Goal: Entertainment & Leisure: Consume media (video, audio)

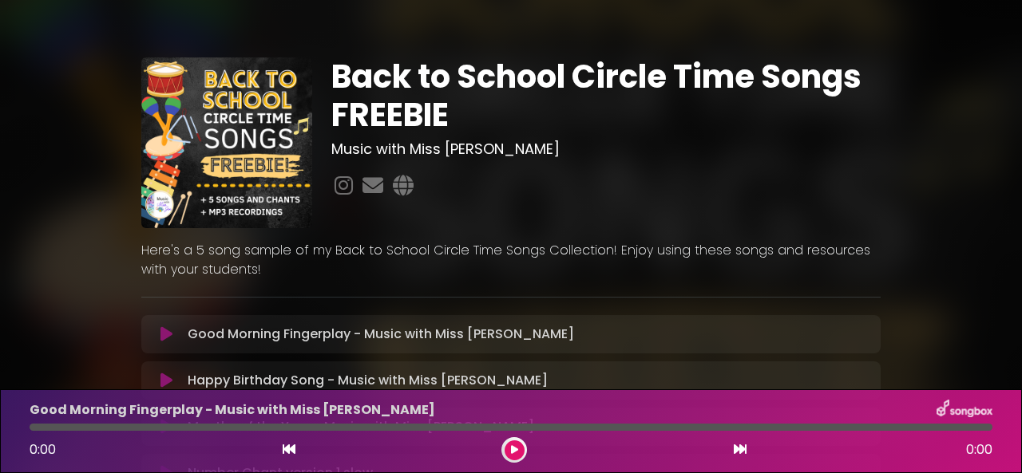
click at [421, 329] on p "Good Morning Fingerplay - Music with Miss Jen Loading Track..." at bounding box center [381, 334] width 386 height 19
click at [166, 330] on icon at bounding box center [166, 334] width 12 height 16
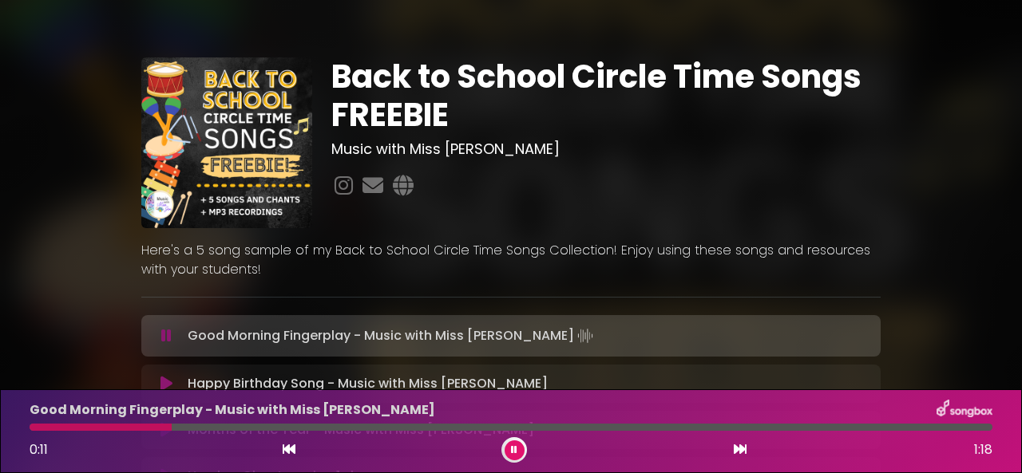
click at [514, 449] on icon at bounding box center [514, 450] width 6 height 10
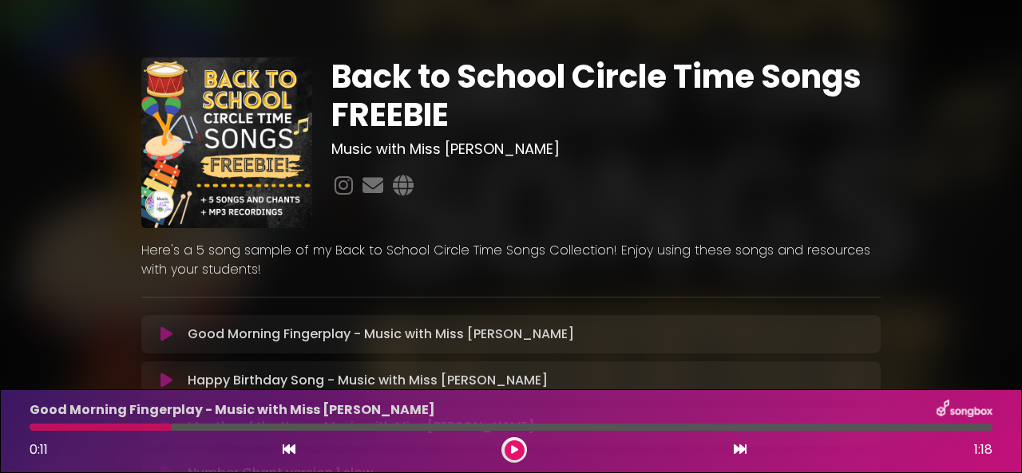
click at [74, 427] on div at bounding box center [101, 427] width 142 height 7
click at [292, 441] on button at bounding box center [289, 450] width 14 height 21
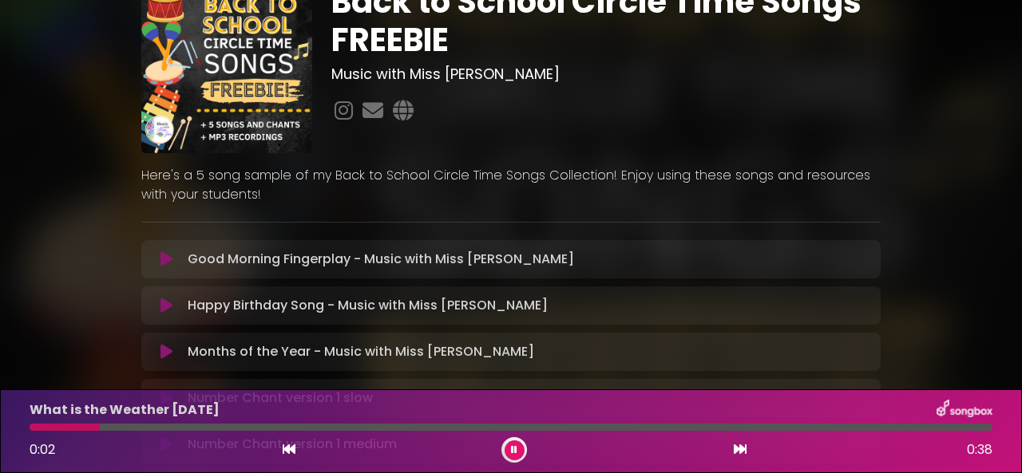
scroll to position [77, 0]
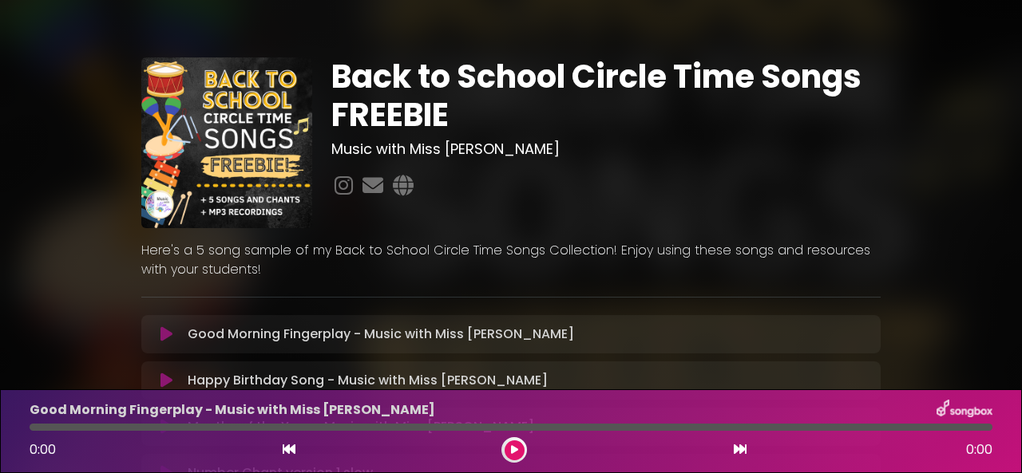
click at [172, 333] on button at bounding box center [166, 334] width 30 height 16
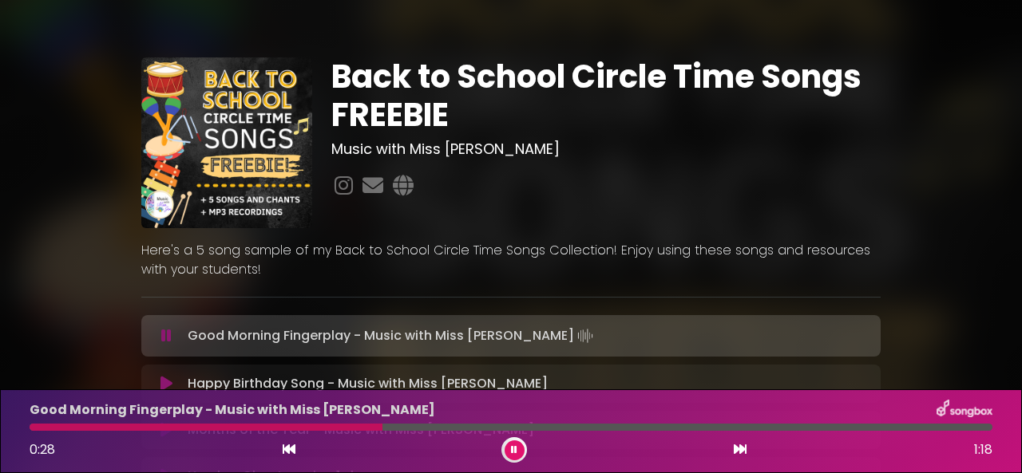
click at [513, 444] on button at bounding box center [514, 451] width 20 height 20
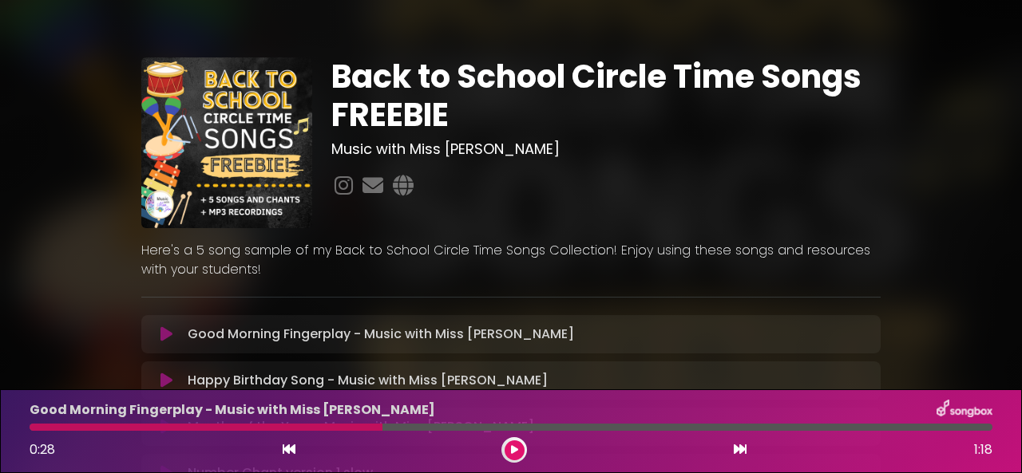
click at [993, 399] on div "Good Morning Fingerplay - Music with Miss [PERSON_NAME] 0:28 1:18" at bounding box center [511, 432] width 1022 height 84
click at [1013, 456] on div "Good Morning Fingerplay - Music with Miss [PERSON_NAME] 0:28 1:18" at bounding box center [511, 432] width 1022 height 84
click at [940, 286] on div "Back to School Circle Time Songs FREEBIE Music with Miss [PERSON_NAME] ×" at bounding box center [511, 338] width 910 height 639
